Goal: Transaction & Acquisition: Register for event/course

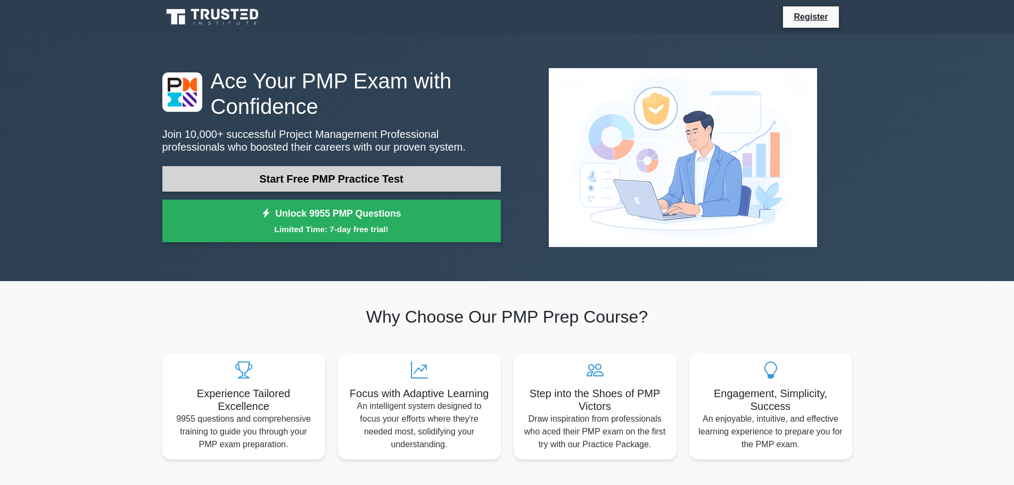
click at [408, 179] on link "Start Free PMP Practice Test" at bounding box center [331, 179] width 338 height 26
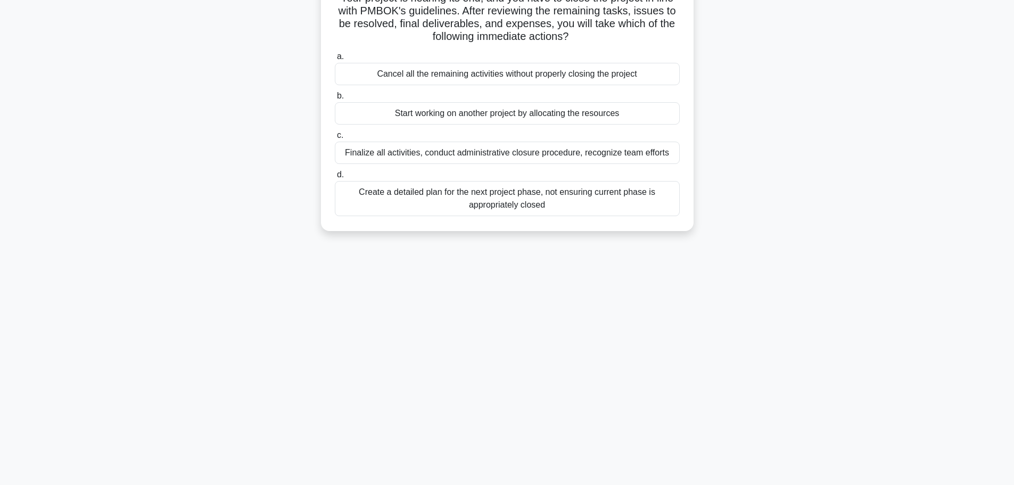
scroll to position [90, 0]
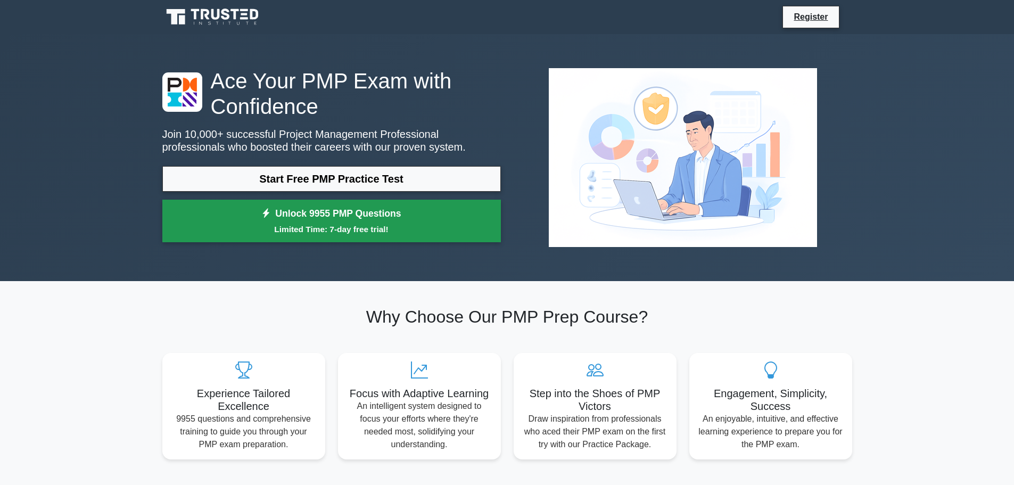
click at [346, 210] on link "Unlock 9955 PMP Questions Limited Time: 7-day free trial!" at bounding box center [331, 221] width 338 height 43
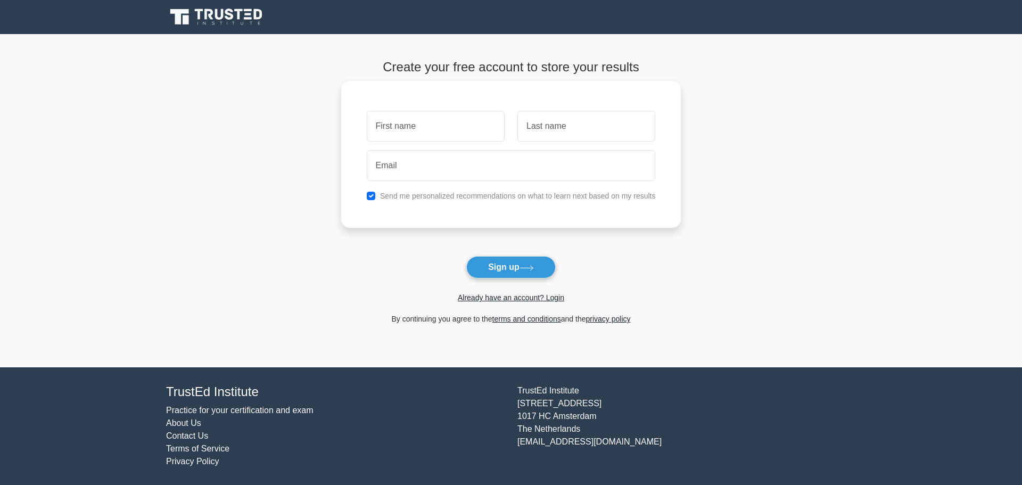
click at [405, 129] on input "text" at bounding box center [436, 126] width 138 height 31
type input "kila"
click at [609, 128] on input "text" at bounding box center [586, 126] width 138 height 31
type input "vaina"
click at [416, 167] on input "email" at bounding box center [511, 165] width 289 height 31
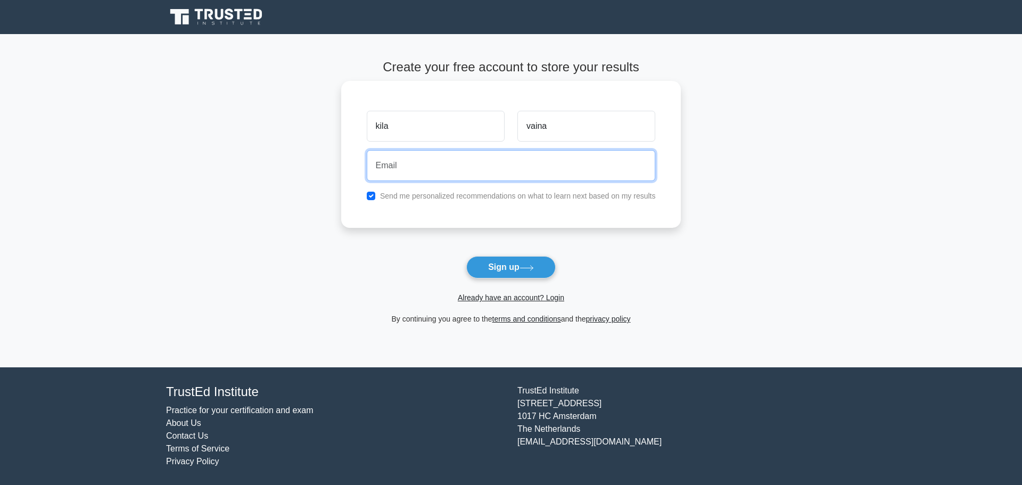
type input "kilavaina38@gmail.com"
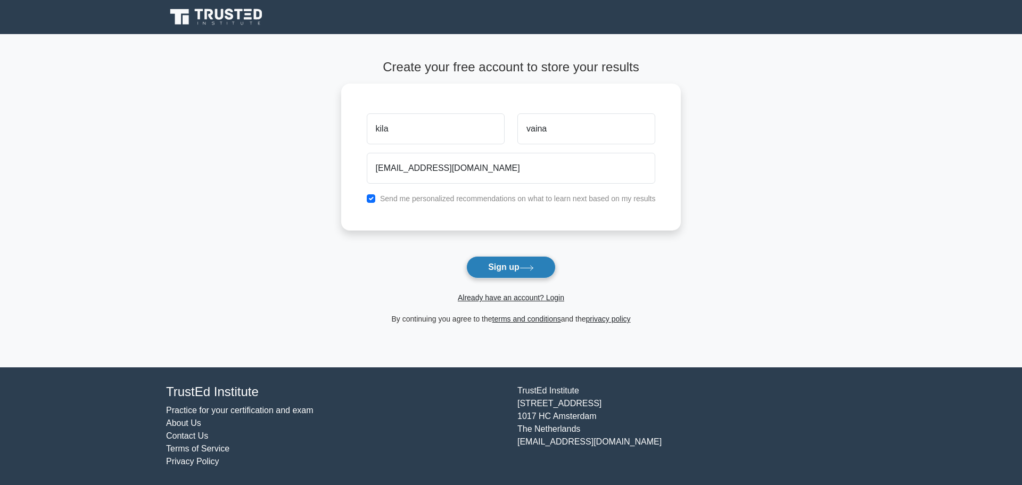
click at [497, 258] on button "Sign up" at bounding box center [510, 267] width 89 height 22
